Goal: Check status: Check status

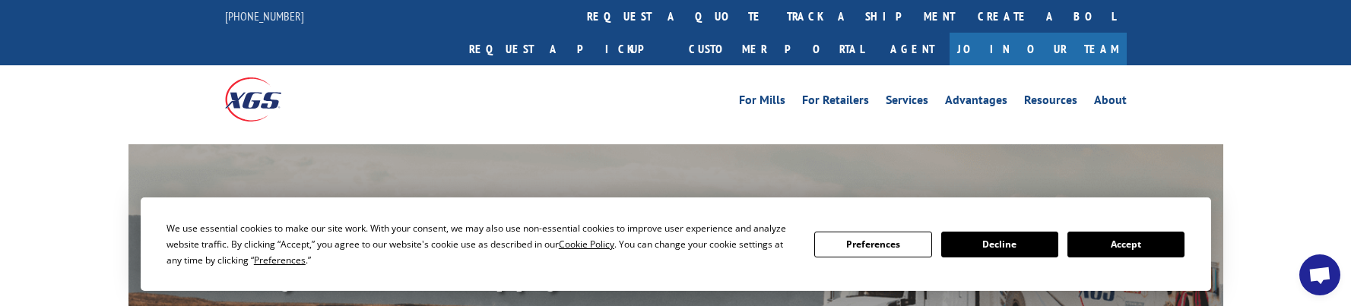
drag, startPoint x: 1157, startPoint y: 244, endPoint x: 1144, endPoint y: 230, distance: 18.8
click at [1156, 243] on button "Accept" at bounding box center [1126, 245] width 117 height 26
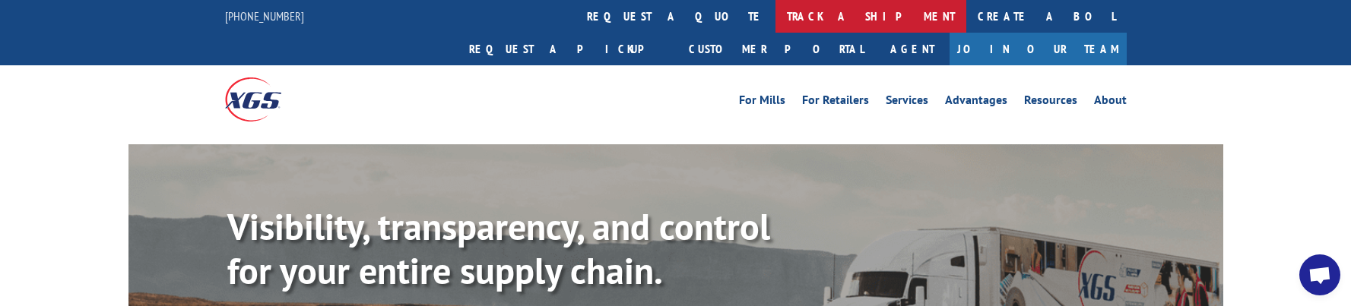
click at [776, 23] on link "track a shipment" at bounding box center [871, 16] width 191 height 33
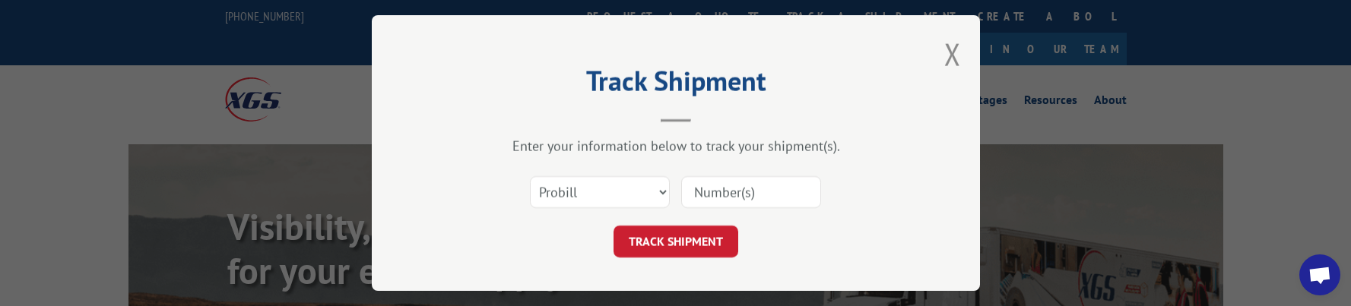
paste input "263936251007"
type input "263936251007"
click at [704, 237] on button "TRACK SHIPMENT" at bounding box center [676, 242] width 125 height 32
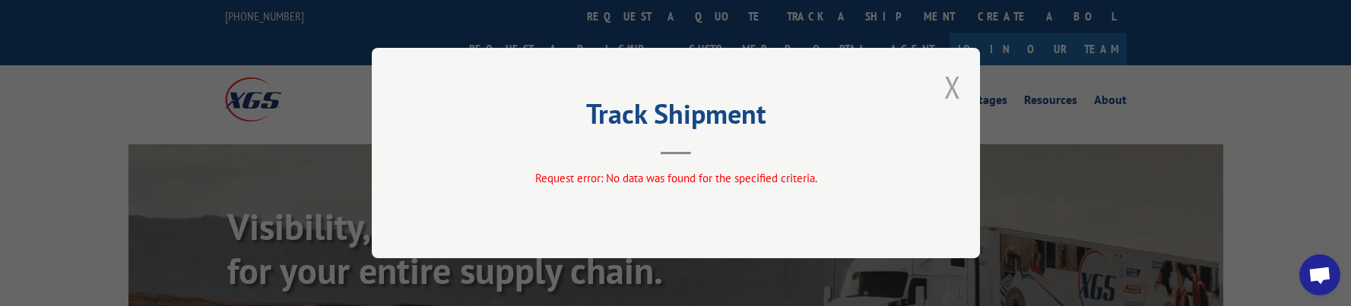
click at [959, 90] on button "Close modal" at bounding box center [952, 87] width 17 height 40
